Goal: Information Seeking & Learning: Learn about a topic

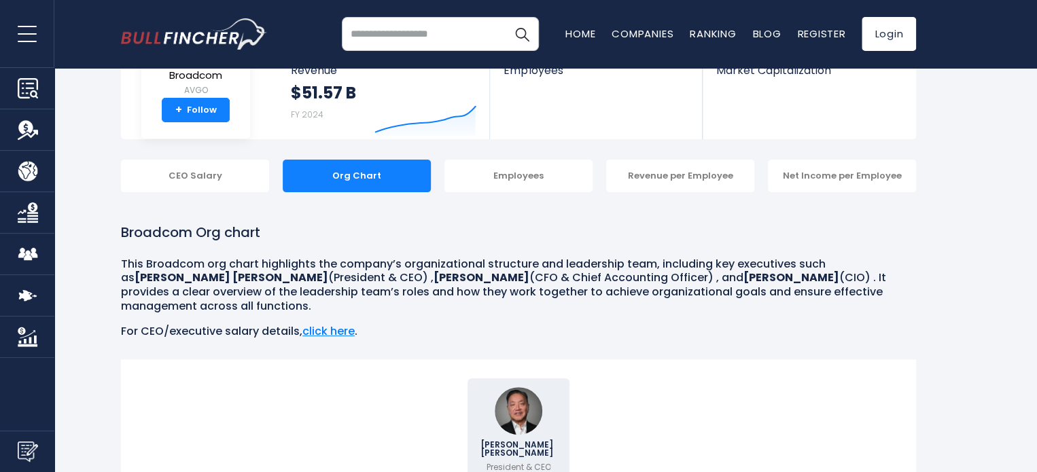
scroll to position [68, 0]
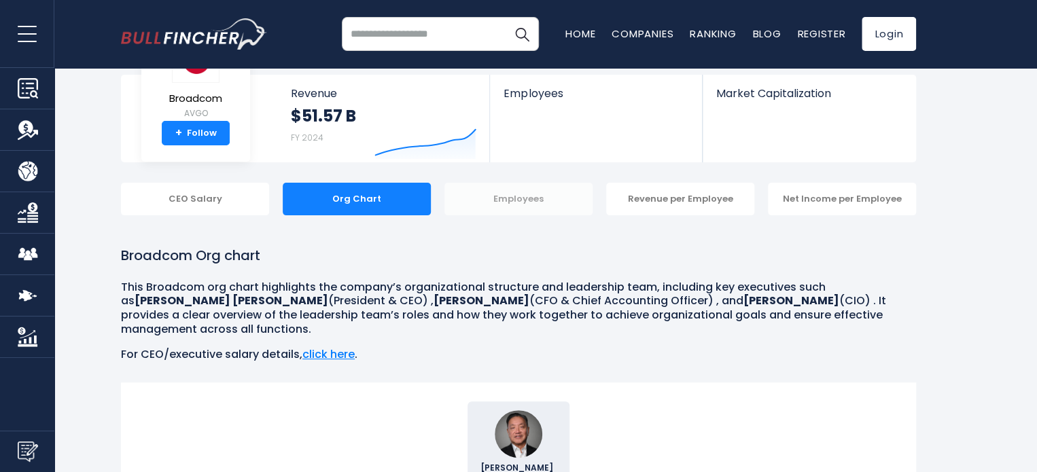
click at [542, 208] on div "Employees" at bounding box center [519, 199] width 148 height 33
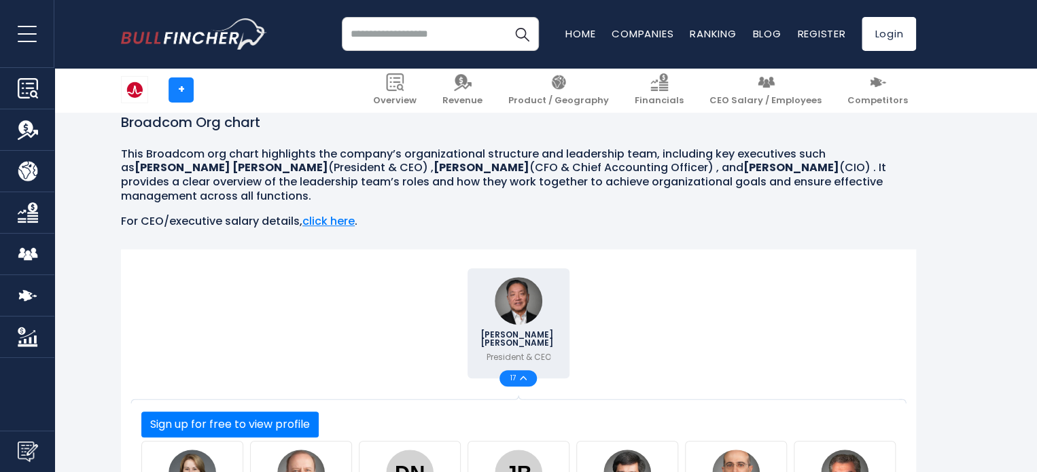
scroll to position [204, 0]
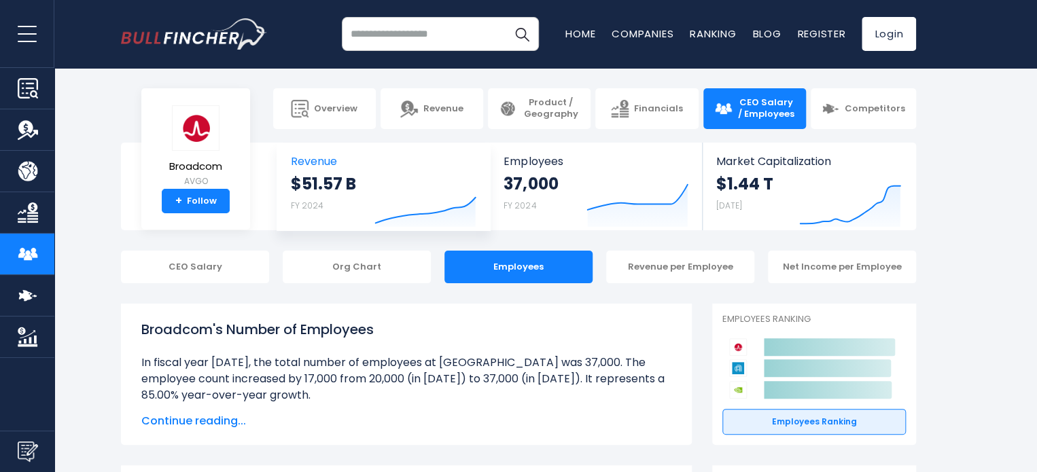
click at [377, 207] on icon "Created with Highcharts 12.1.2" at bounding box center [426, 198] width 102 height 57
click at [365, 270] on div "Org Chart" at bounding box center [357, 267] width 148 height 33
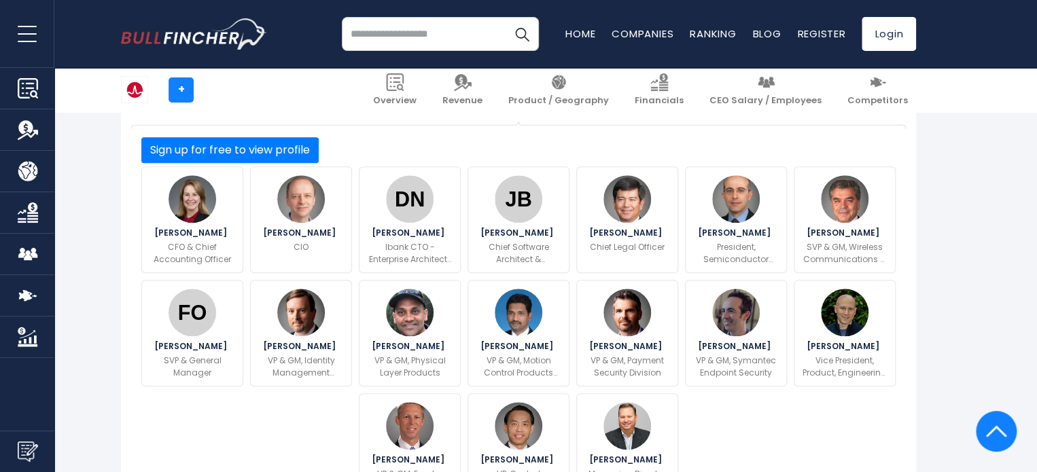
scroll to position [136, 0]
